Goal: Navigation & Orientation: Go to known website

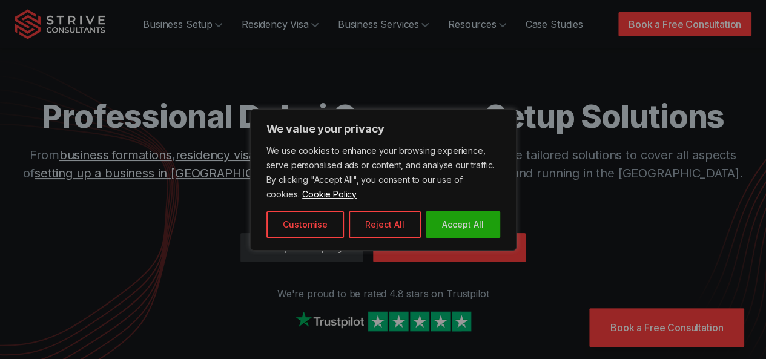
click at [434, 210] on div "We use cookies to enhance your browsing experience, serve personalised ads or c…" at bounding box center [383, 190] width 234 height 94
click at [453, 259] on div at bounding box center [383, 179] width 766 height 359
click at [442, 237] on button "Accept All" at bounding box center [463, 224] width 74 height 27
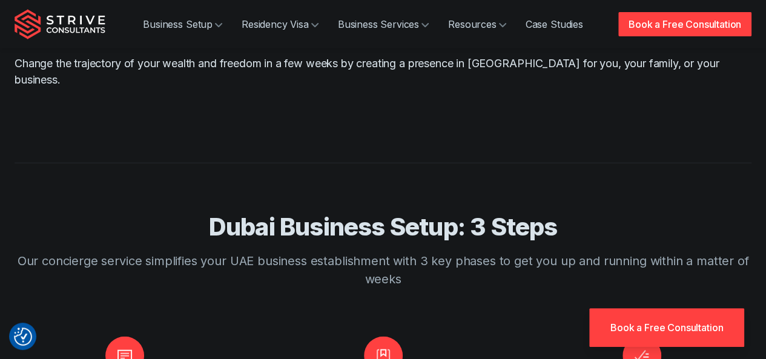
scroll to position [1294, 0]
